Goal: Navigation & Orientation: Go to known website

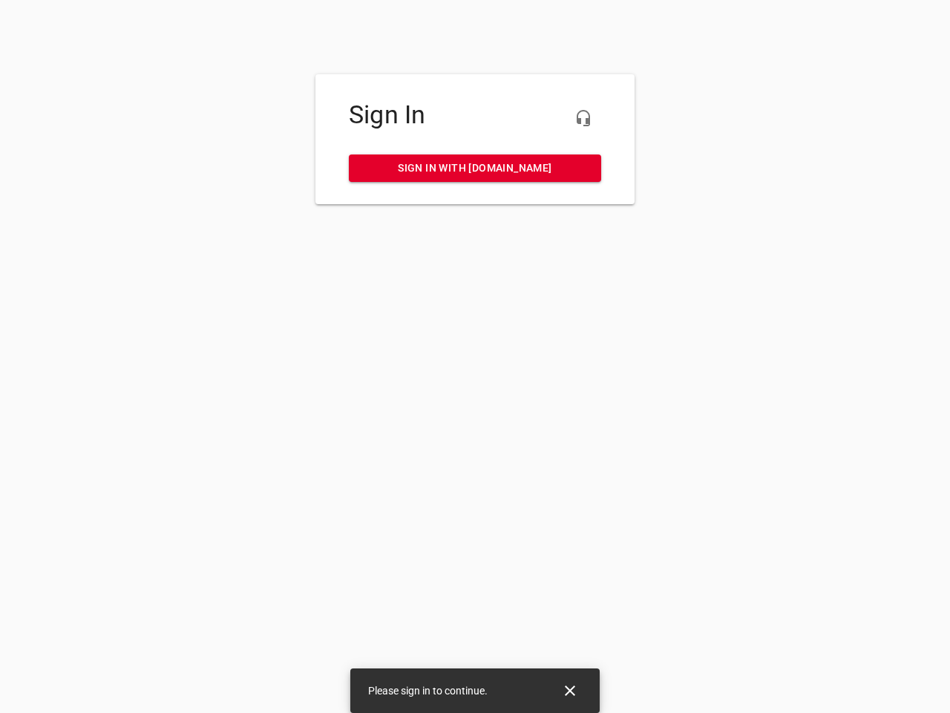
click at [584, 118] on icon "button" at bounding box center [584, 118] width 18 height 18
click at [570, 690] on icon "Close" at bounding box center [570, 690] width 10 height 10
